Goal: Check status

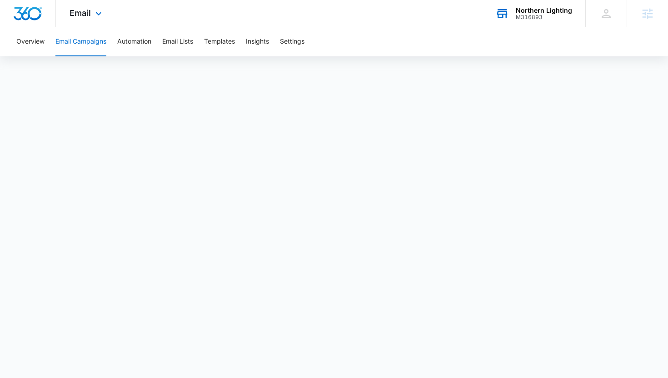
click at [527, 11] on div "Northern Lighting" at bounding box center [544, 10] width 56 height 7
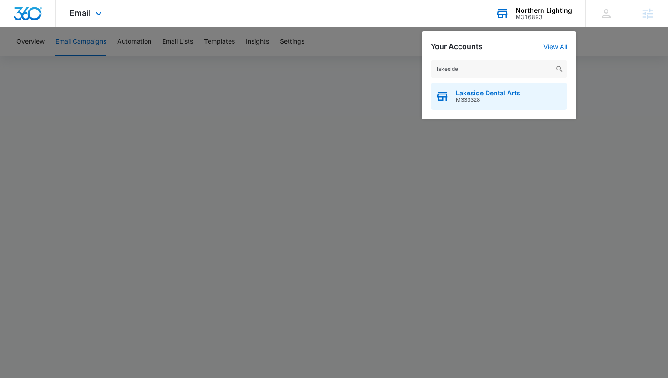
type input "lakeside"
click at [514, 100] on span "M333328" at bounding box center [488, 100] width 65 height 6
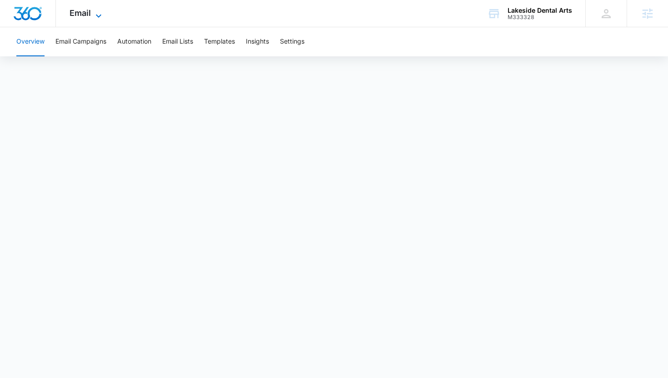
click at [75, 12] on span "Email" at bounding box center [80, 13] width 21 height 10
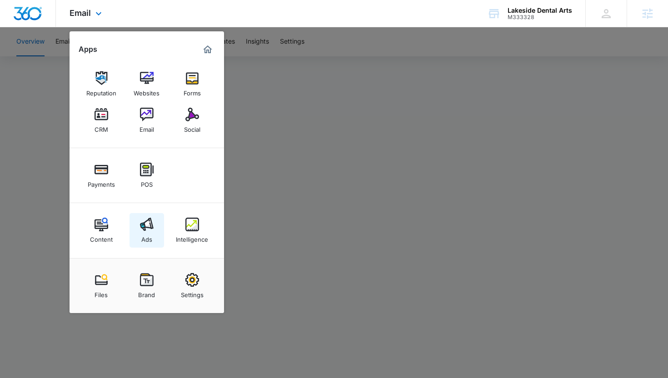
click at [149, 233] on div "Ads" at bounding box center [146, 237] width 11 height 12
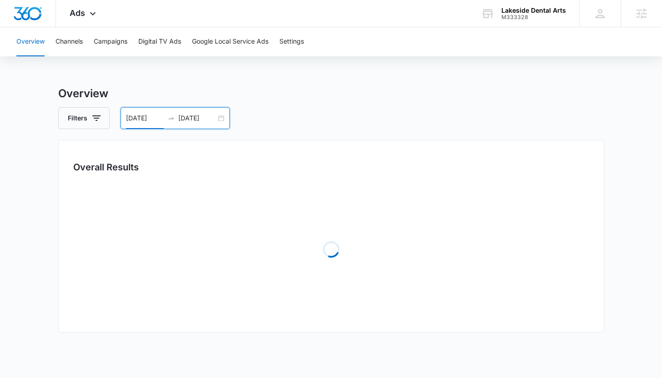
click at [142, 119] on input "09/09/2025" at bounding box center [145, 118] width 38 height 10
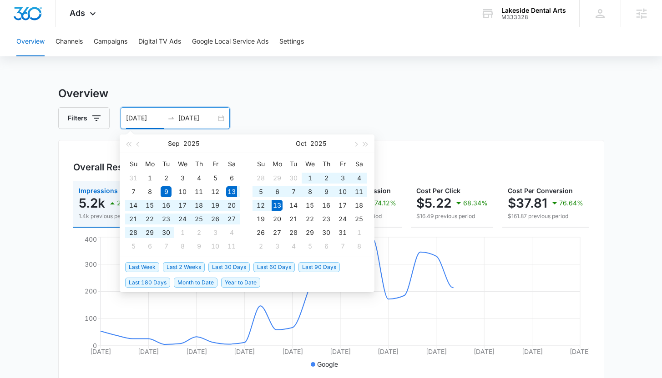
click at [234, 266] on span "Last 30 Days" at bounding box center [228, 267] width 41 height 10
type input "09/13/2025"
type input "10/13/2025"
